Goal: Information Seeking & Learning: Learn about a topic

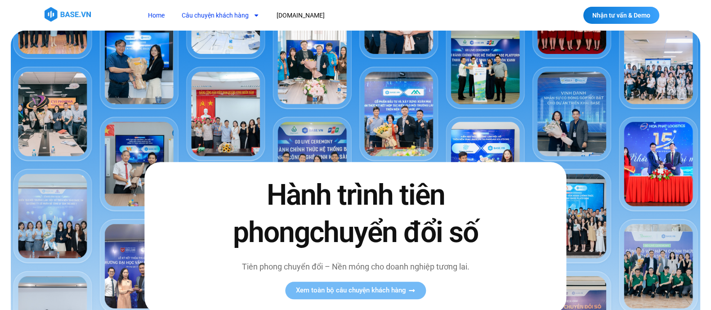
click at [213, 16] on link "Câu chuyện khách hàng" at bounding box center [220, 15] width 91 height 17
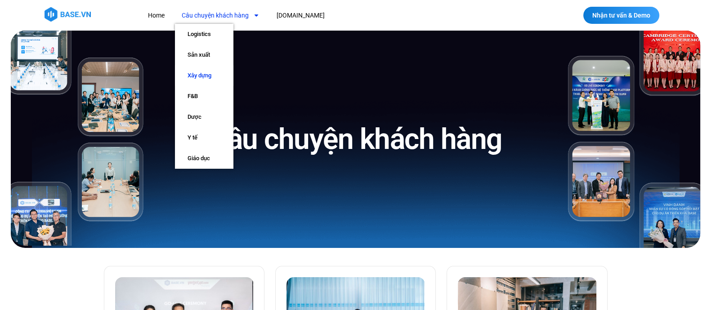
click at [200, 73] on link "Xây dựng" at bounding box center [204, 75] width 58 height 21
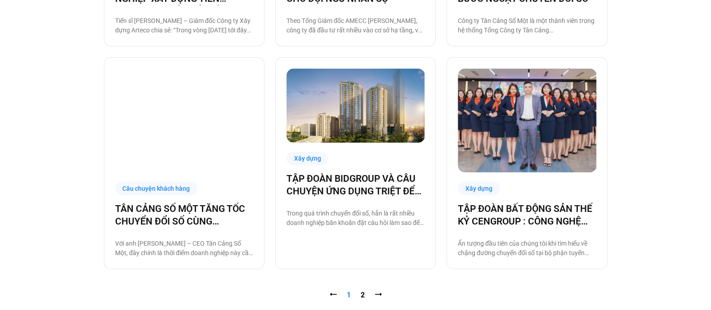
scroll to position [975, 0]
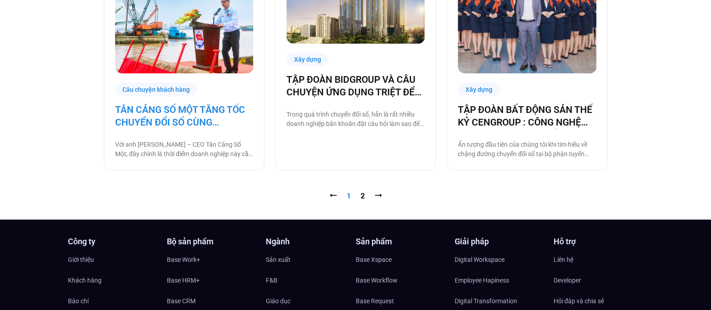
click at [180, 111] on link "TÂN CẢNG SỐ MỘT TĂNG TỐC CHUYỂN ĐỔI SỐ CÙNG BASE.VN" at bounding box center [184, 115] width 138 height 25
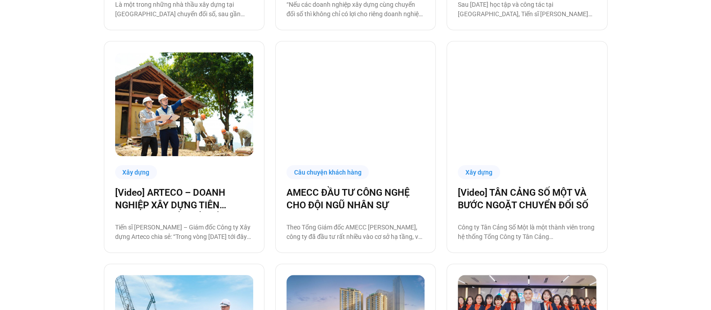
scroll to position [660, 0]
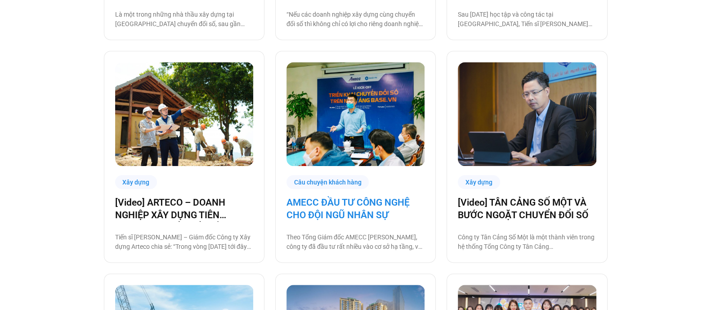
click at [362, 213] on link "AMECC ĐẦU TƯ CÔNG NGHỆ CHO ĐỘI NGŨ NHÂN SỰ" at bounding box center [355, 208] width 138 height 25
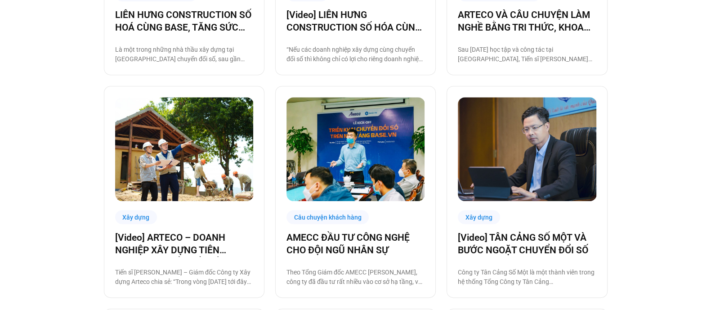
scroll to position [629, 0]
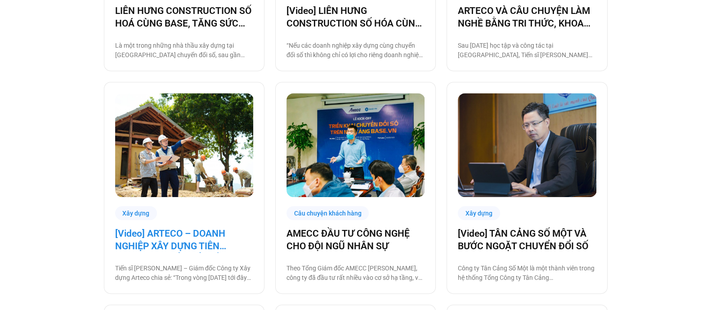
click at [193, 236] on link "[Video] ARTECO – DOANH NGHIỆP XÂY DỰNG TIÊN PHONG CHUYỂN ĐỔI SỐ" at bounding box center [184, 239] width 138 height 25
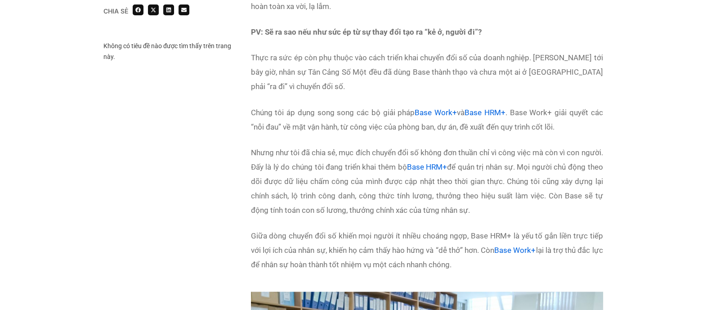
scroll to position [2039, 0]
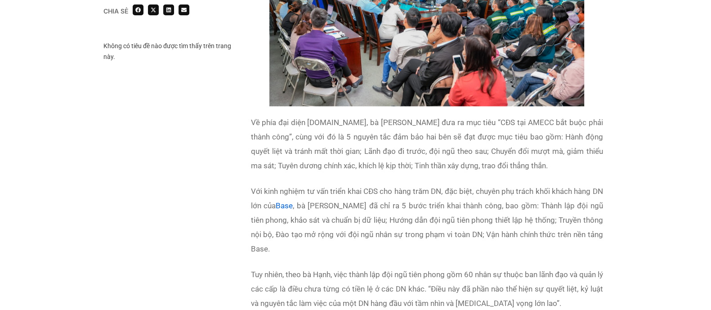
scroll to position [1157, 0]
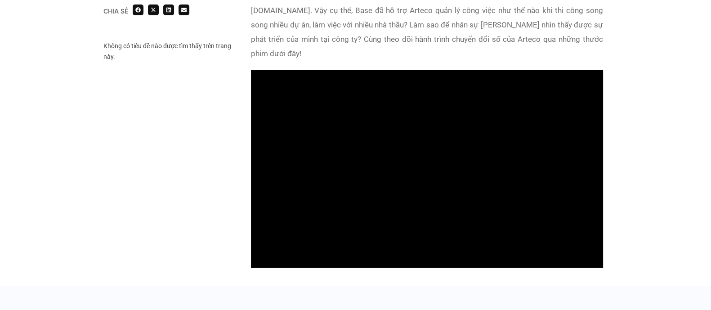
scroll to position [509, 0]
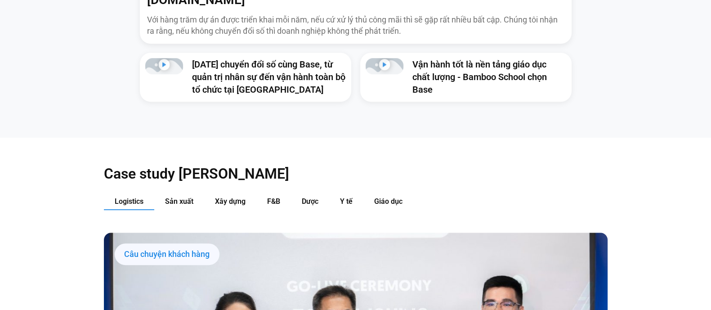
scroll to position [638, 0]
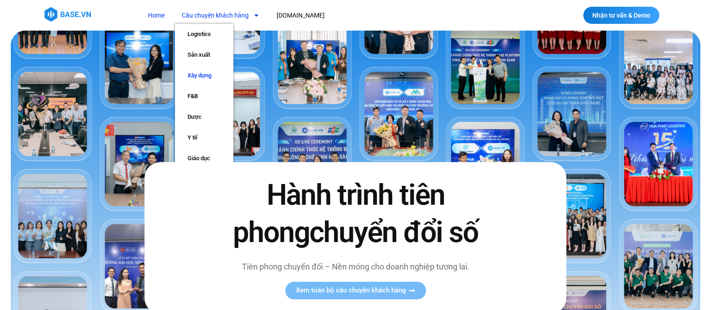
click at [208, 75] on link "Xây dựng" at bounding box center [204, 75] width 58 height 21
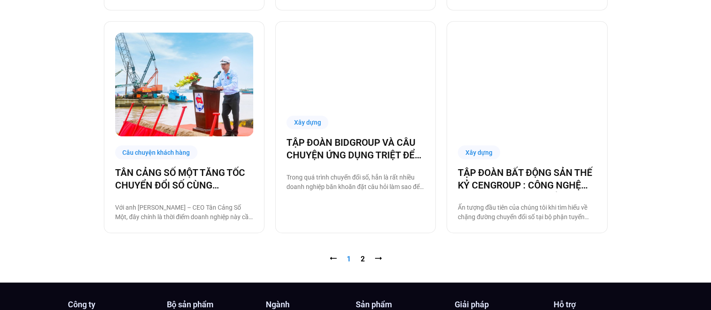
scroll to position [912, 0]
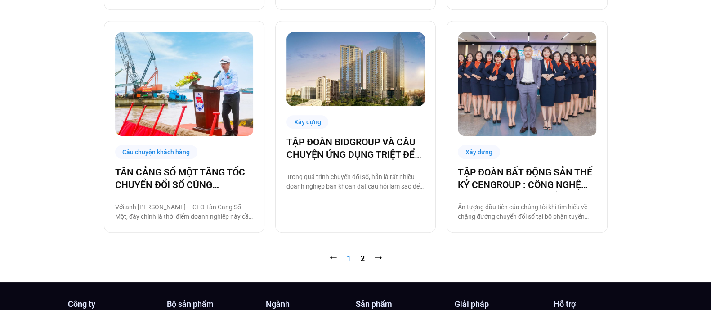
click at [364, 257] on nav "⭠ Trang 1 Trang 2 ⭢" at bounding box center [355, 258] width 503 height 11
click at [360, 256] on link "Trang 2" at bounding box center [362, 258] width 4 height 9
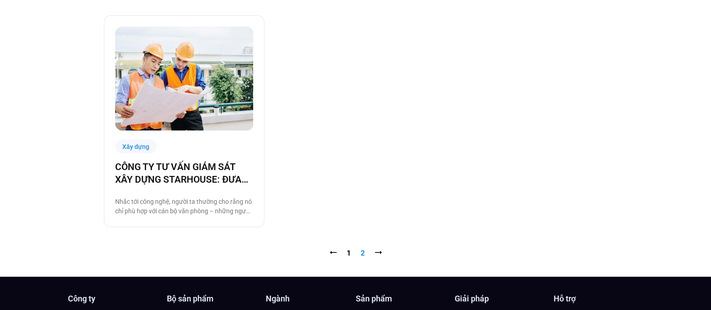
scroll to position [251, 0]
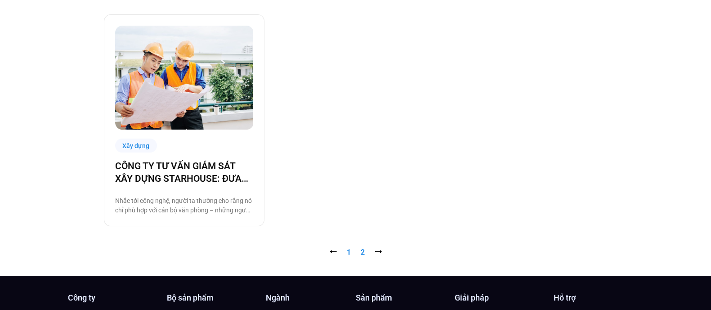
click at [348, 249] on link "Trang 1" at bounding box center [348, 252] width 4 height 9
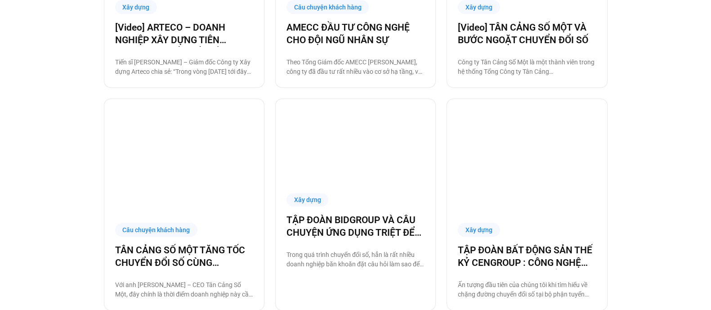
scroll to position [834, 0]
